Goal: Information Seeking & Learning: Learn about a topic

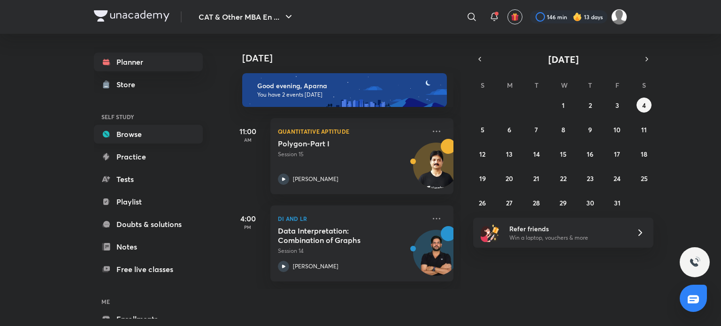
click at [145, 131] on link "Browse" at bounding box center [148, 134] width 109 height 19
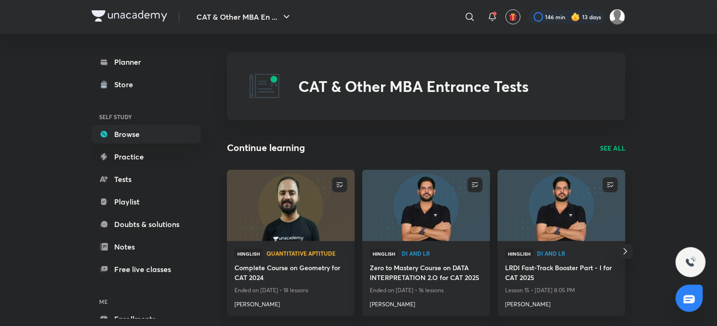
click at [610, 150] on p "SEE ALL" at bounding box center [612, 148] width 25 height 10
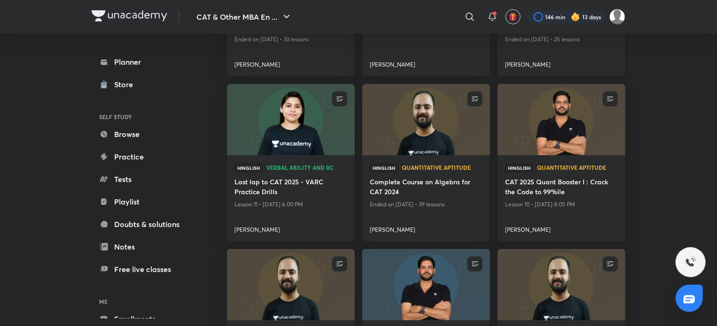
scroll to position [374, 0]
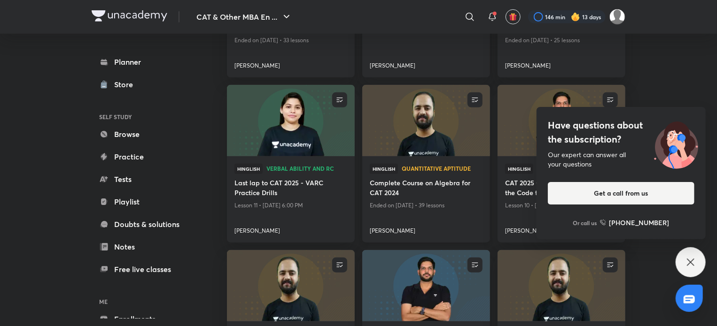
click at [413, 126] on img at bounding box center [426, 121] width 130 height 73
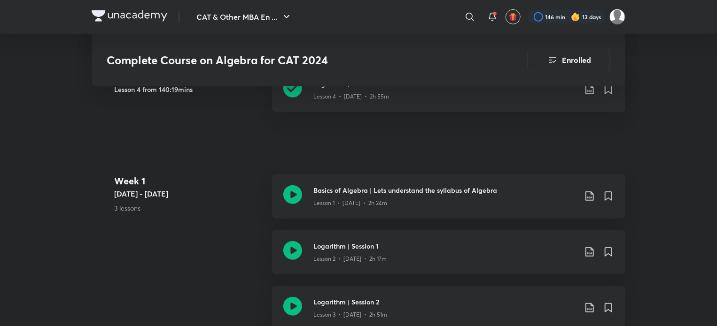
scroll to position [209, 0]
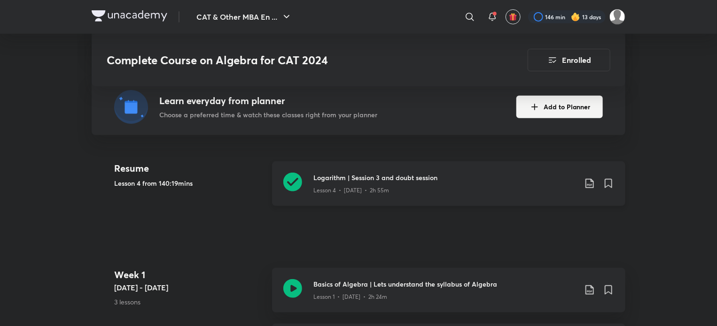
click at [294, 183] on icon at bounding box center [292, 182] width 19 height 19
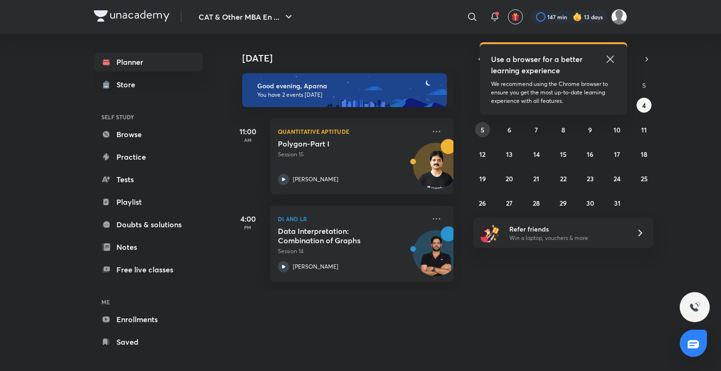
click at [484, 135] on button "5" at bounding box center [482, 129] width 15 height 15
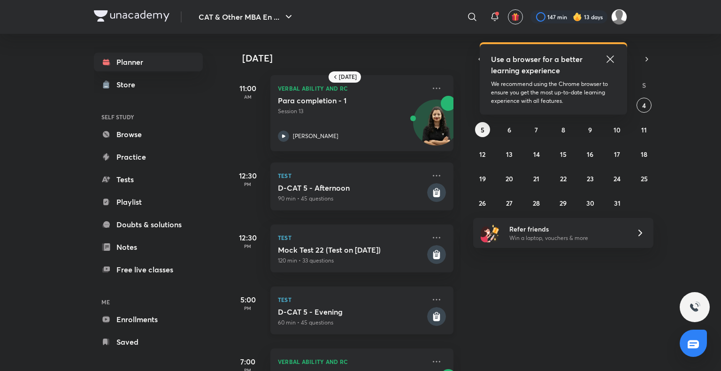
scroll to position [130, 0]
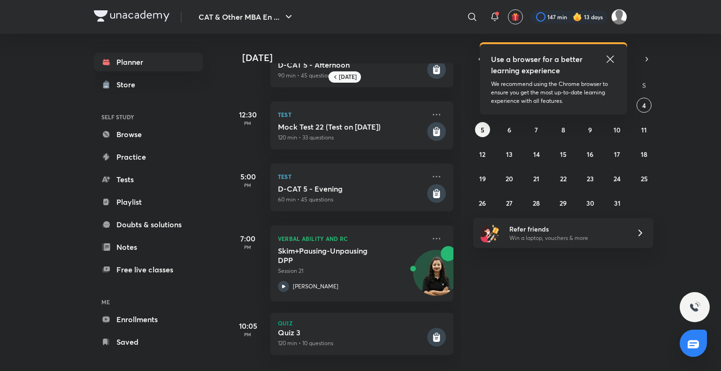
click at [611, 55] on icon at bounding box center [610, 59] width 11 height 11
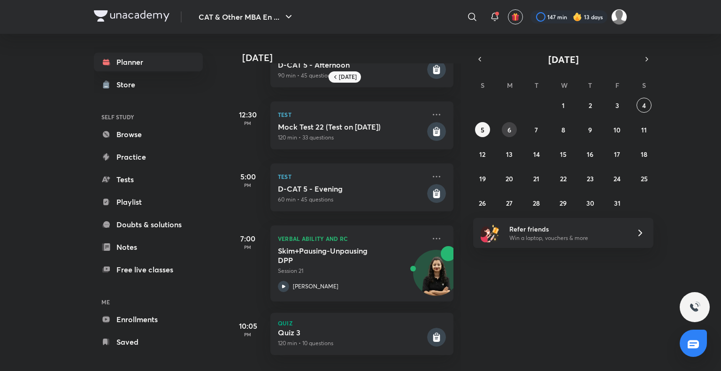
click at [513, 129] on button "6" at bounding box center [509, 129] width 15 height 15
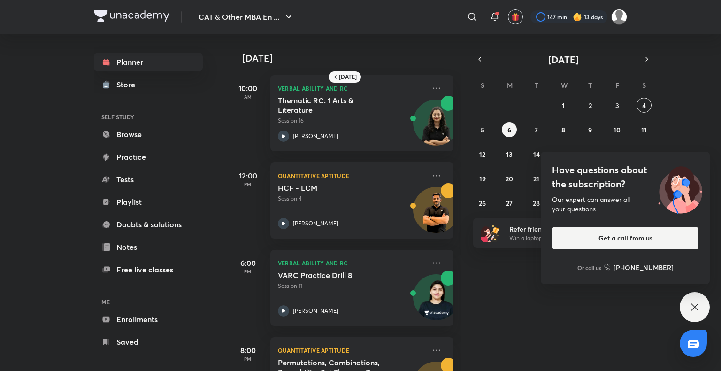
click at [699, 303] on icon at bounding box center [694, 307] width 11 height 11
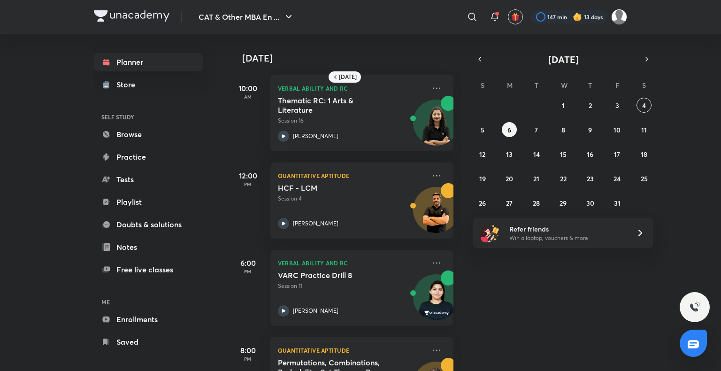
scroll to position [144, 0]
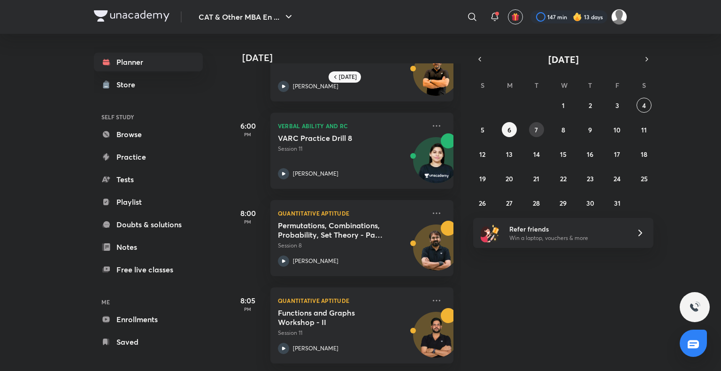
click at [535, 127] on abbr "7" at bounding box center [536, 129] width 3 height 9
